Goal: Browse casually

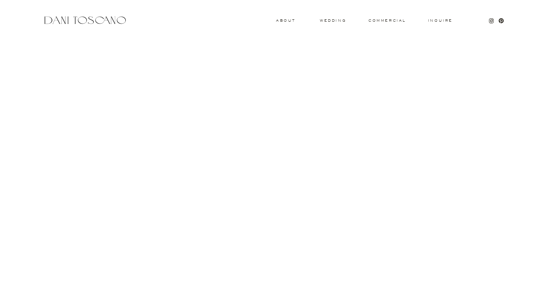
scroll to position [834, 0]
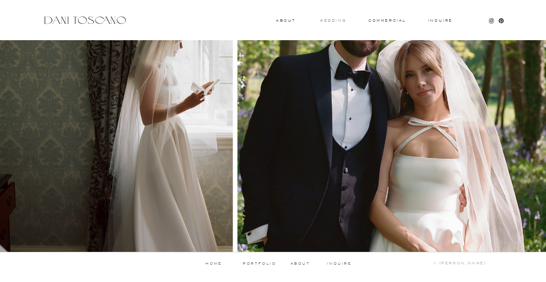
click at [334, 20] on h3 "wedding" at bounding box center [333, 20] width 26 height 3
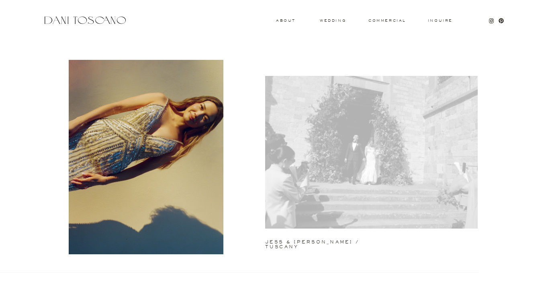
click at [303, 168] on div at bounding box center [371, 152] width 213 height 153
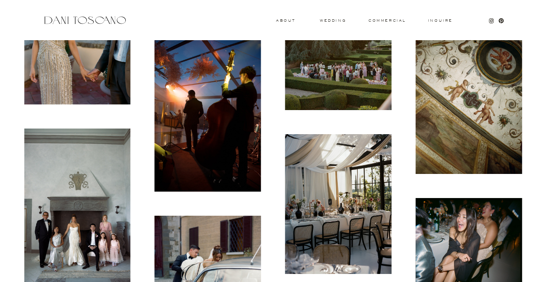
scroll to position [1314, 0]
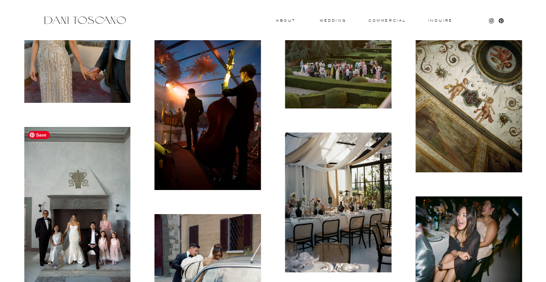
click at [84, 212] on img at bounding box center [77, 207] width 106 height 160
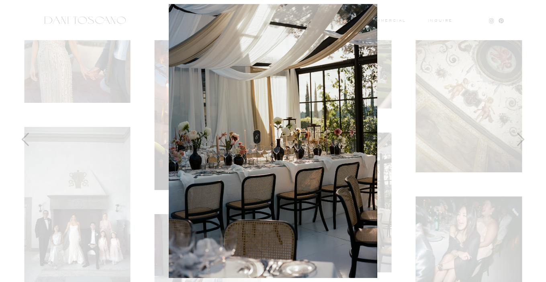
click at [467, 100] on div at bounding box center [273, 141] width 546 height 282
click at [420, 172] on div at bounding box center [273, 141] width 546 height 282
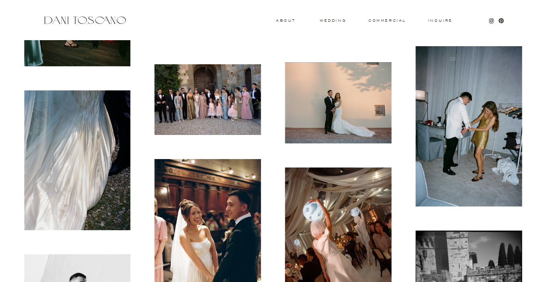
scroll to position [3729, 0]
